Goal: Task Accomplishment & Management: Manage account settings

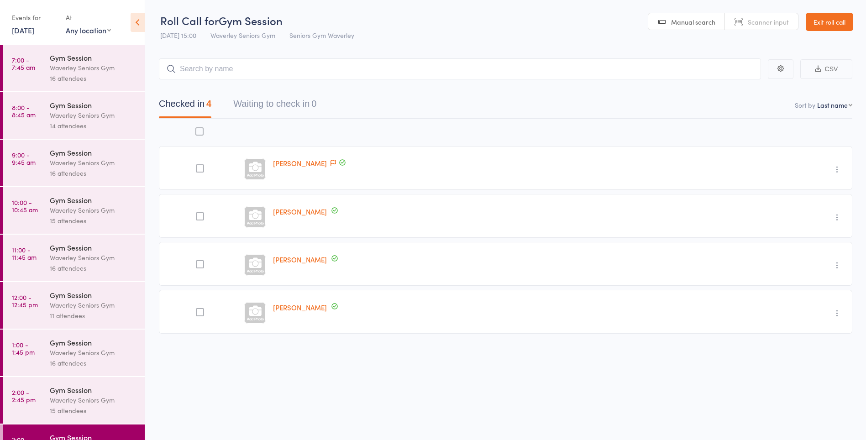
click at [40, 377] on link "2:00 - 2:45 pm Gym Session Waverley Seniors Gym 15 attendees" at bounding box center [74, 400] width 142 height 47
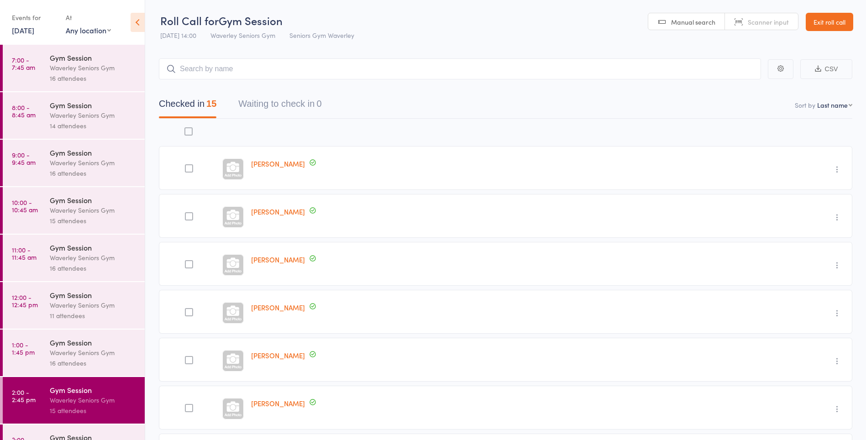
click at [32, 427] on link "3:00 - 3:45 pm Gym Session Waverley Seniors Gym 4 attendees" at bounding box center [74, 448] width 142 height 47
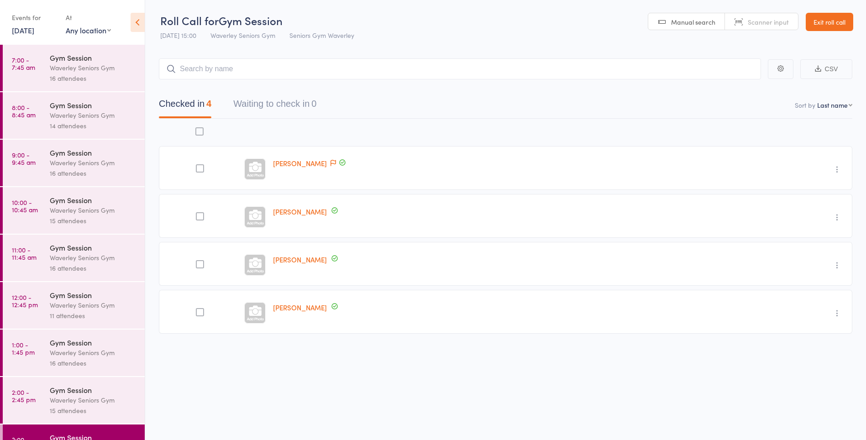
scroll to position [0, 0]
click at [310, 107] on button "Waiting to check in 0" at bounding box center [274, 106] width 83 height 24
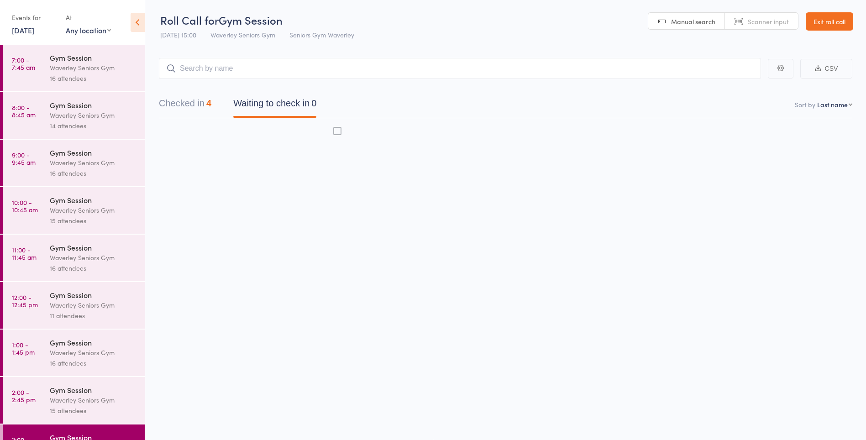
click at [34, 32] on link "[DATE]" at bounding box center [23, 30] width 22 height 10
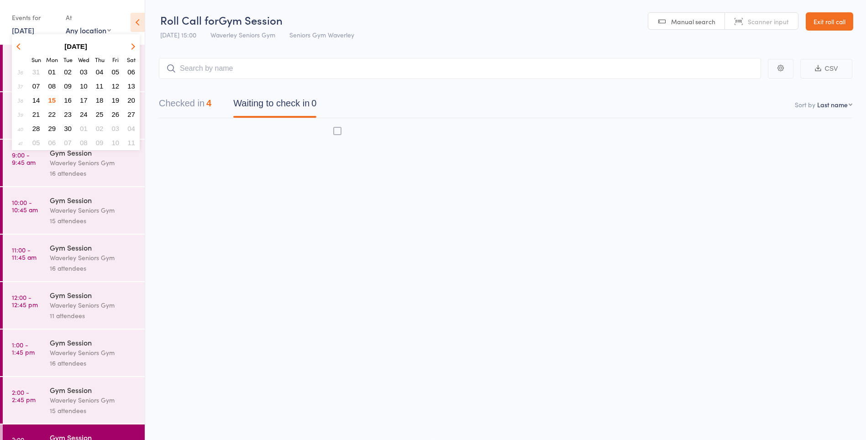
click at [68, 100] on span "16" at bounding box center [68, 100] width 8 height 8
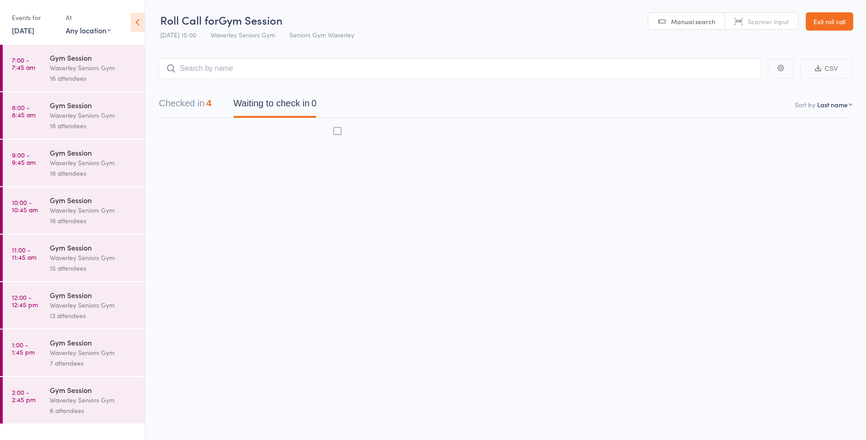
click at [52, 219] on div "16 attendees" at bounding box center [93, 220] width 87 height 10
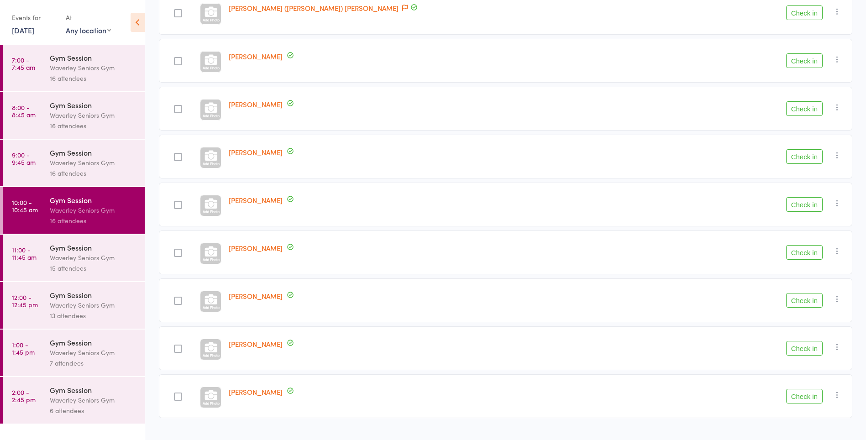
scroll to position [509, 0]
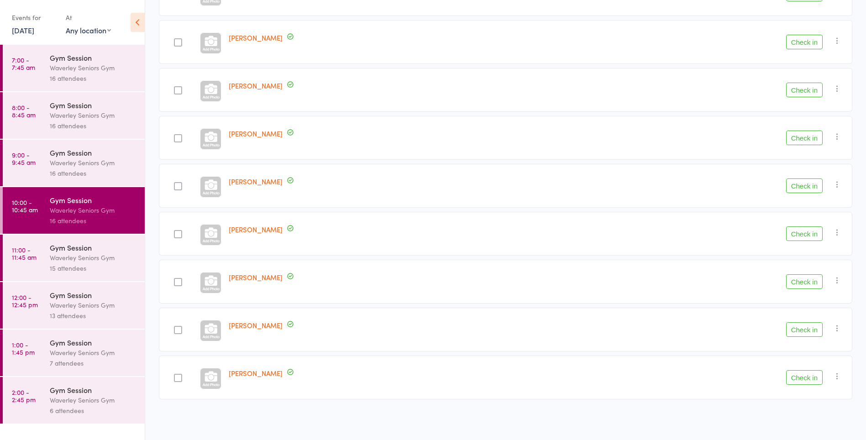
click at [45, 215] on link "10:00 - 10:45 am Gym Session Waverley Seniors Gym 16 attendees" at bounding box center [74, 210] width 142 height 47
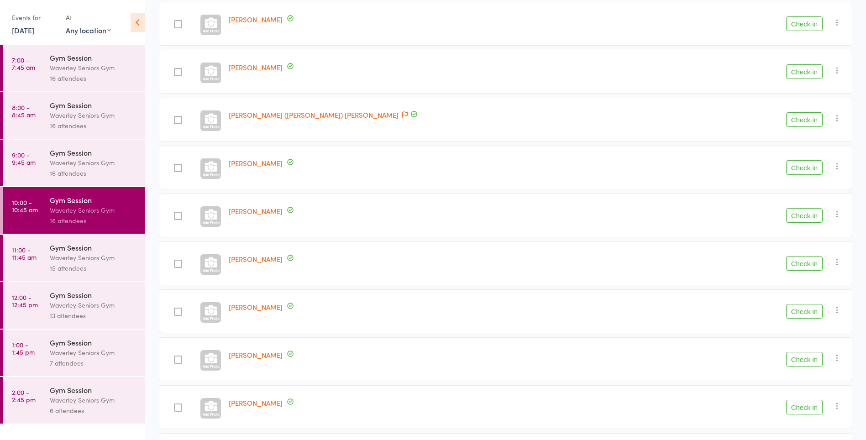
scroll to position [428, 0]
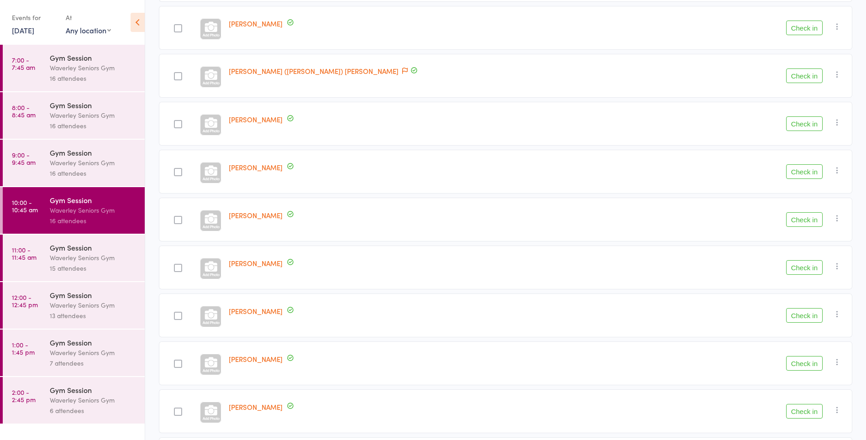
click at [22, 255] on time "11:00 - 11:45 am" at bounding box center [24, 253] width 25 height 15
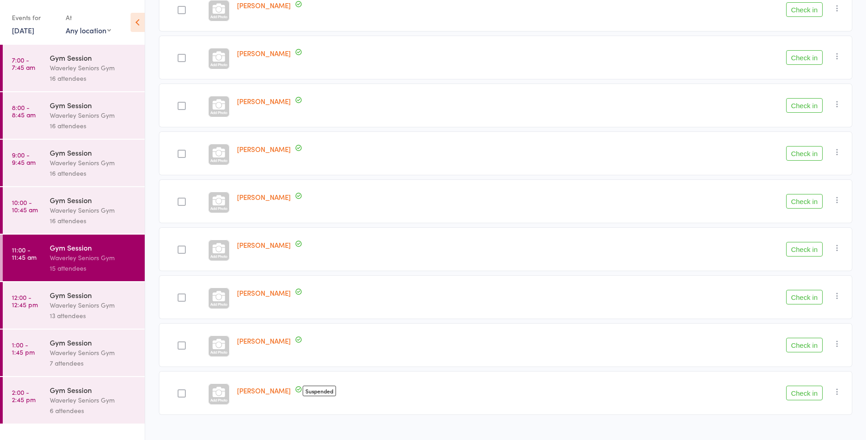
scroll to position [462, 0]
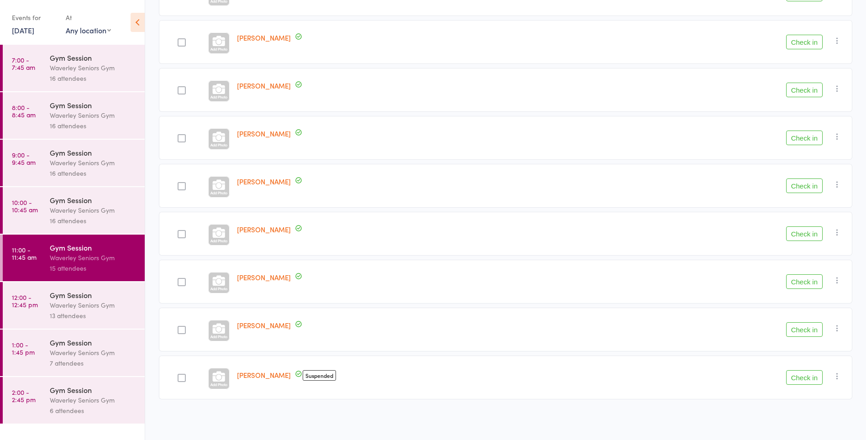
click at [57, 297] on div "Gym Session" at bounding box center [93, 295] width 87 height 10
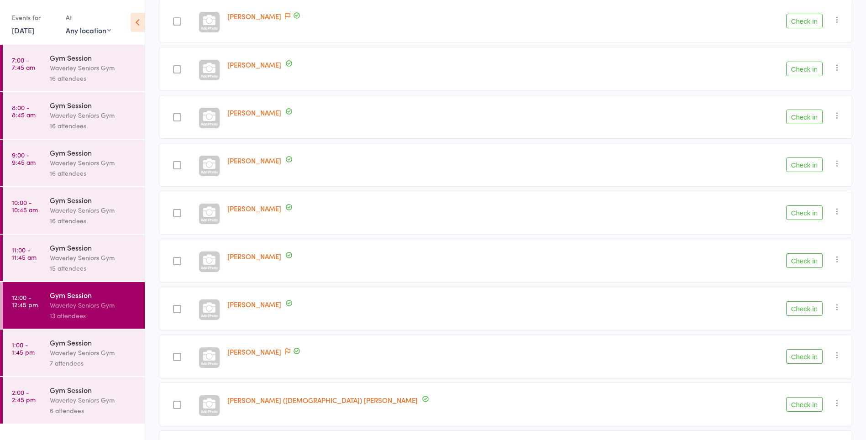
scroll to position [366, 0]
